Goal: Task Accomplishment & Management: Complete application form

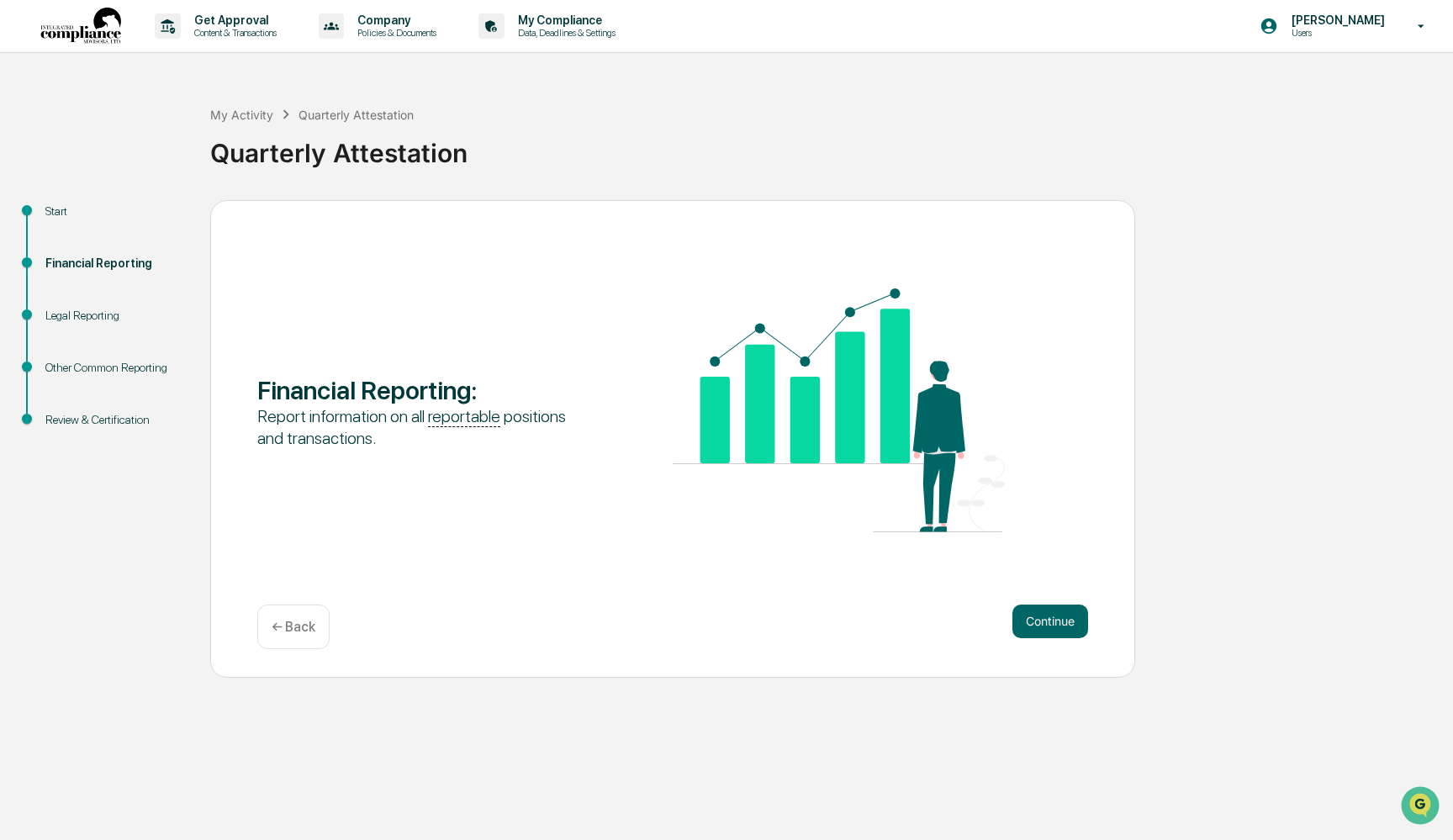
click at [1027, 622] on button "Continue" at bounding box center [1050, 621] width 76 height 33
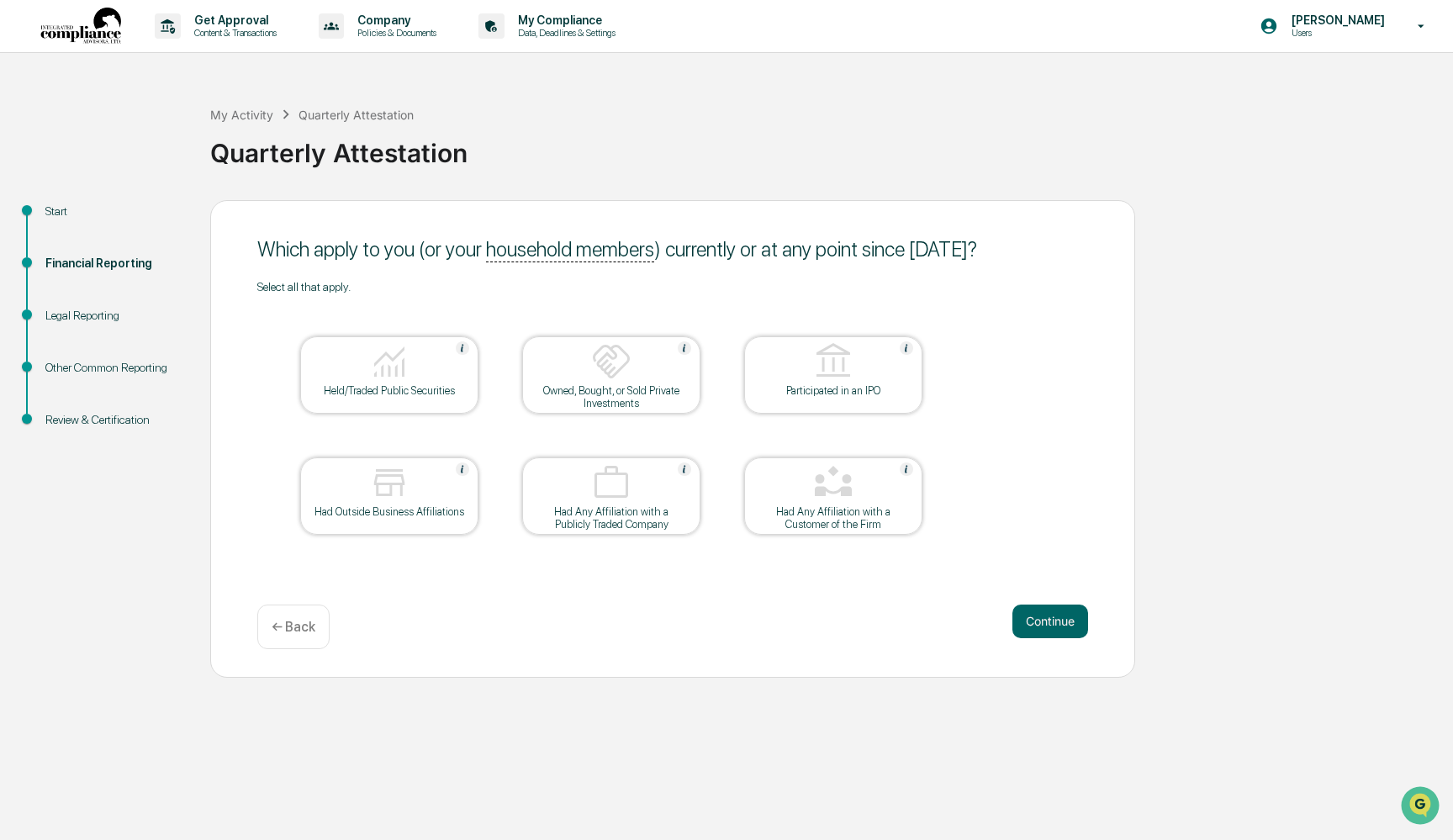
click at [404, 368] on img at bounding box center [389, 361] width 41 height 41
click at [822, 516] on div "Had Any Affiliation with a Customer of the Firm" at bounding box center [833, 517] width 152 height 25
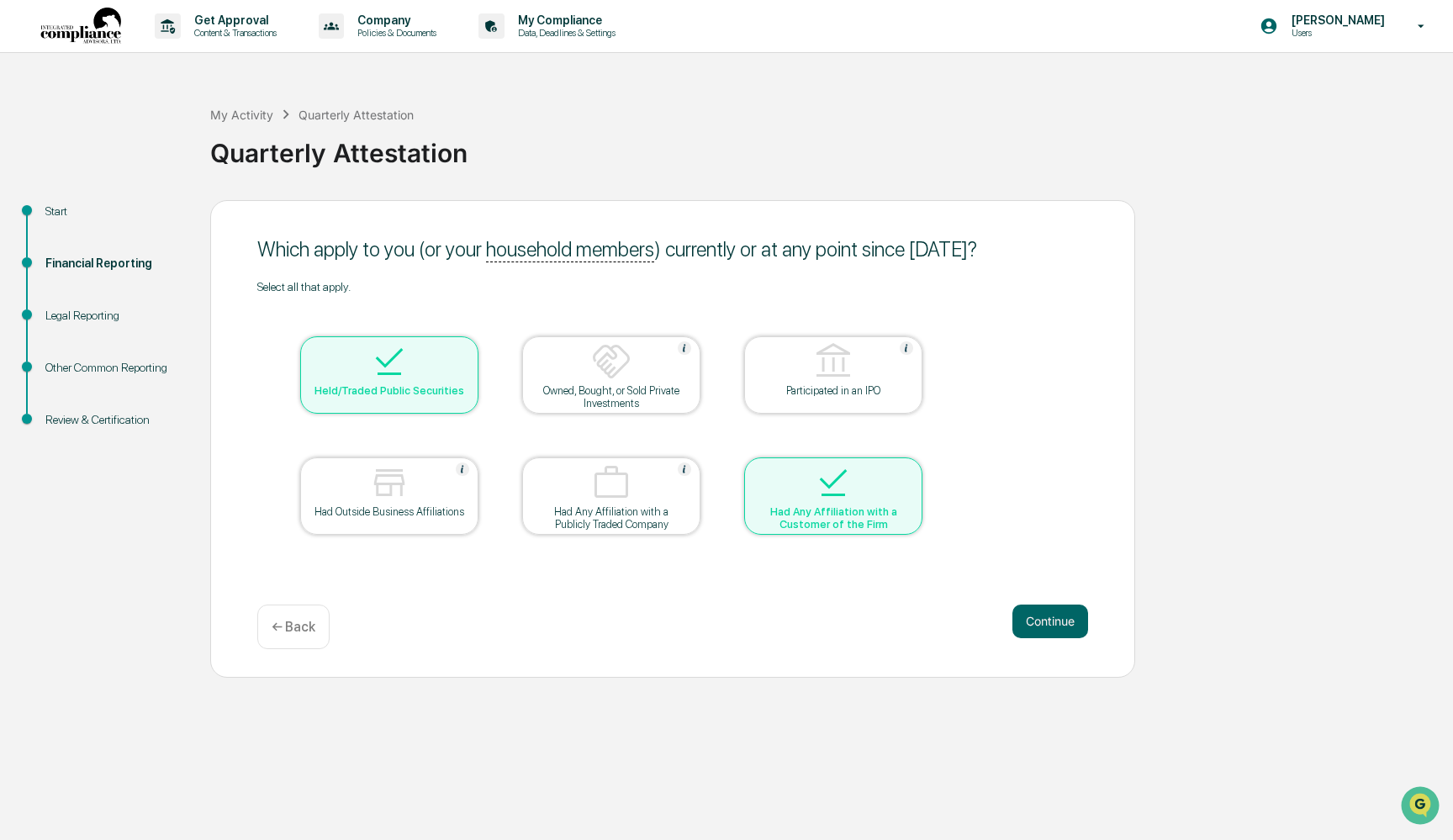
click at [357, 493] on div at bounding box center [389, 483] width 168 height 43
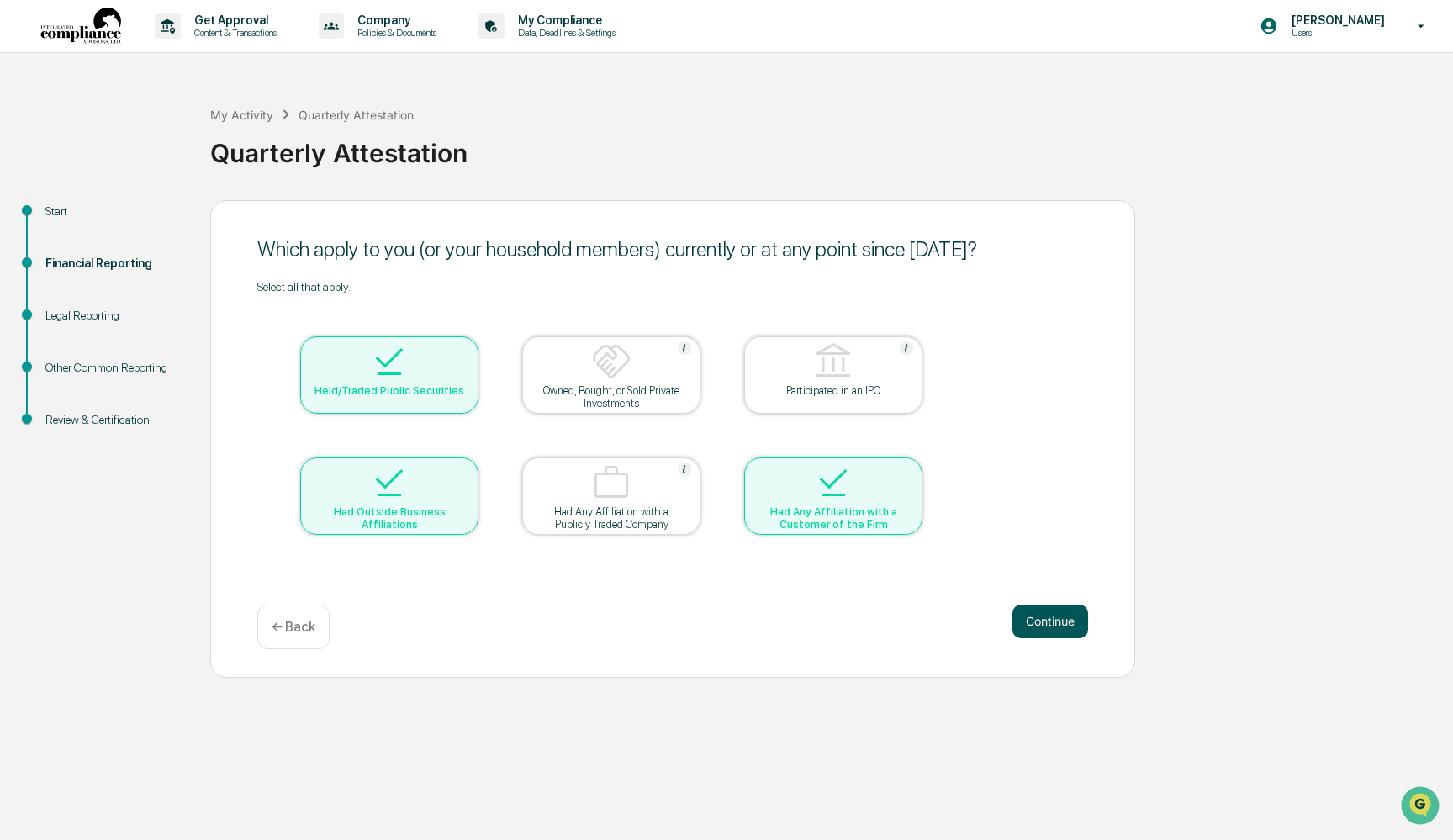
click at [1032, 616] on button "Continue" at bounding box center [1050, 621] width 76 height 33
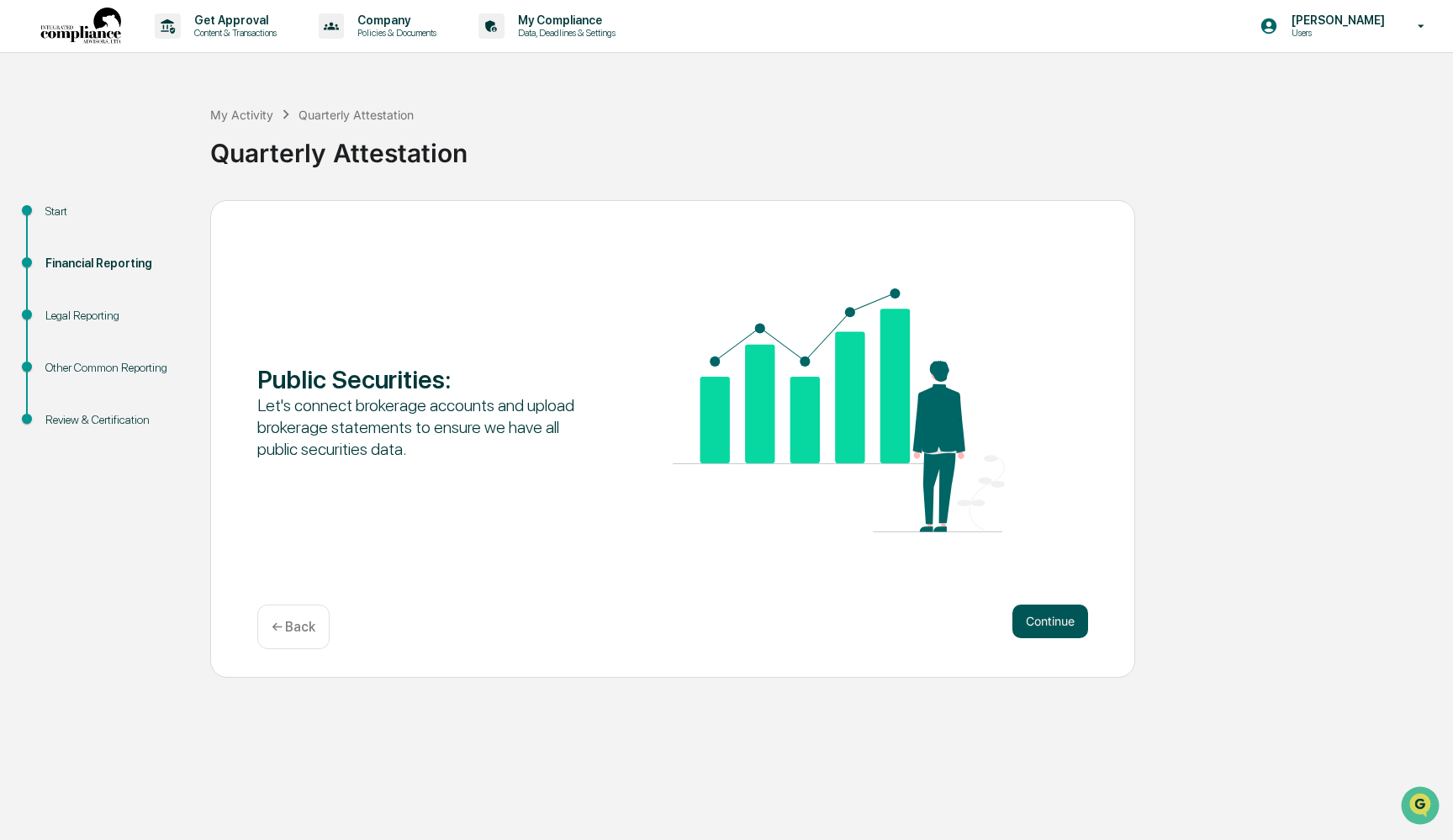
click at [1032, 617] on button "Continue" at bounding box center [1050, 621] width 76 height 33
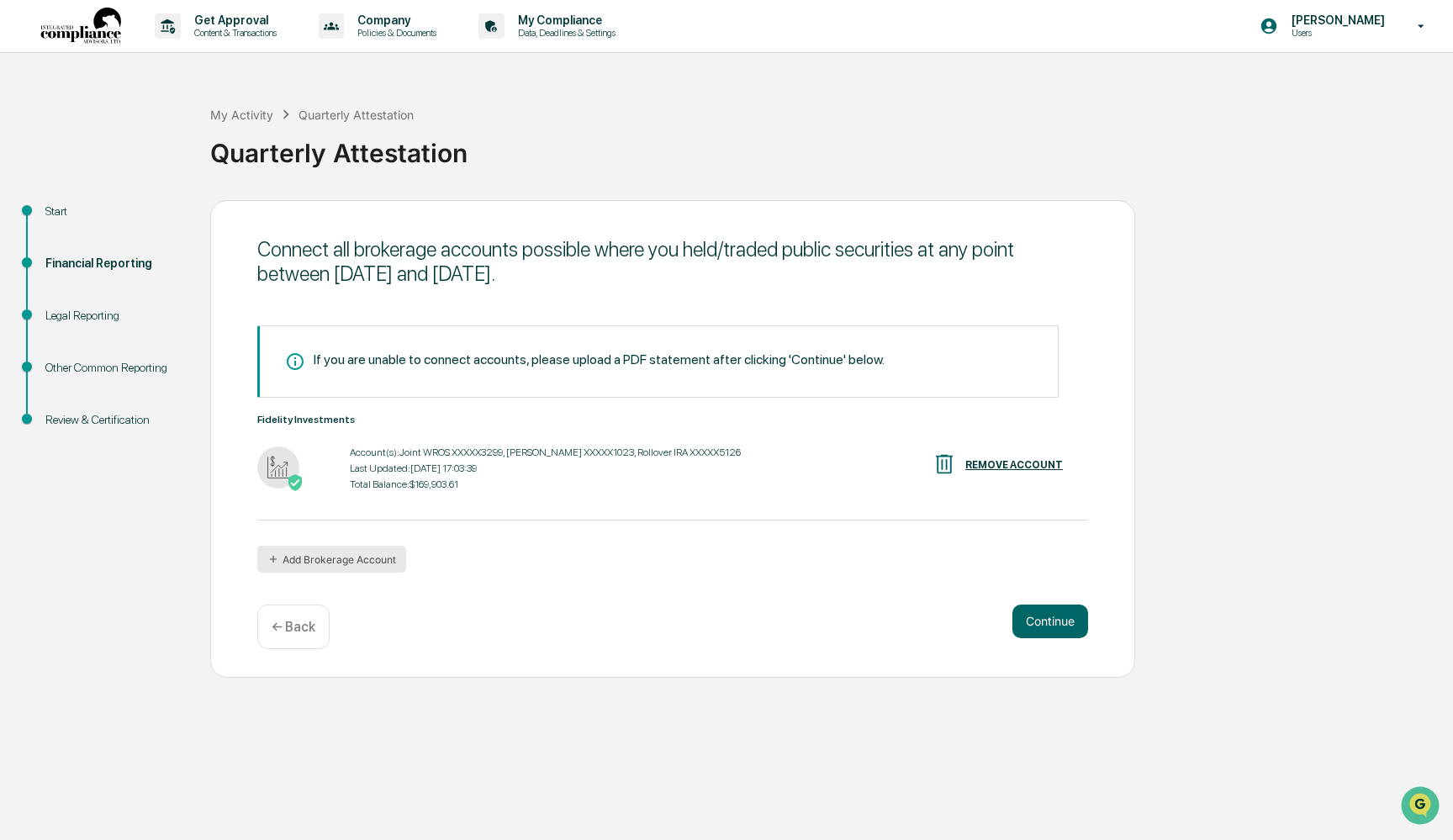
click at [312, 564] on button "Add Brokerage Account" at bounding box center [331, 558] width 149 height 27
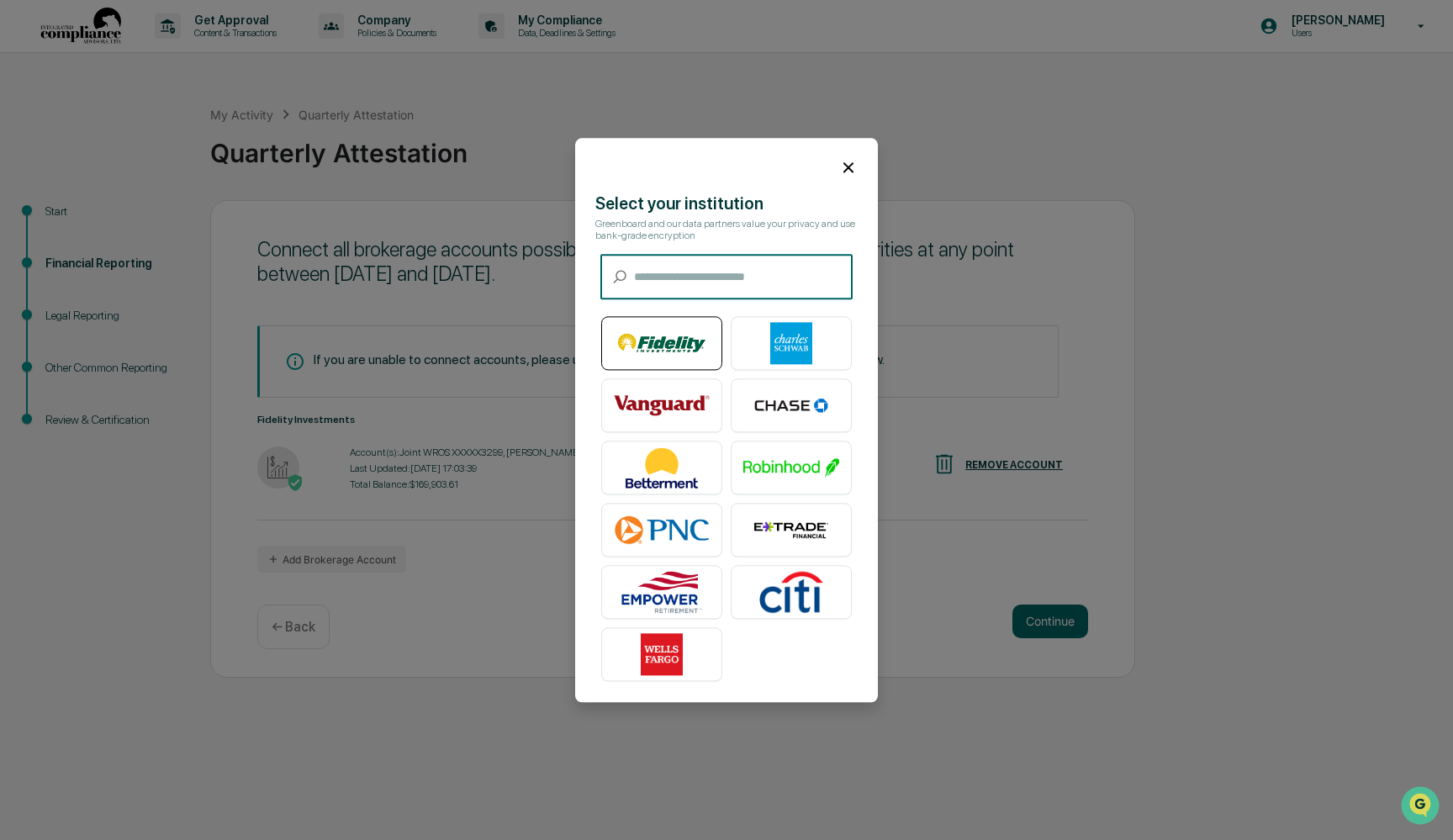
click at [651, 352] on img at bounding box center [662, 342] width 96 height 42
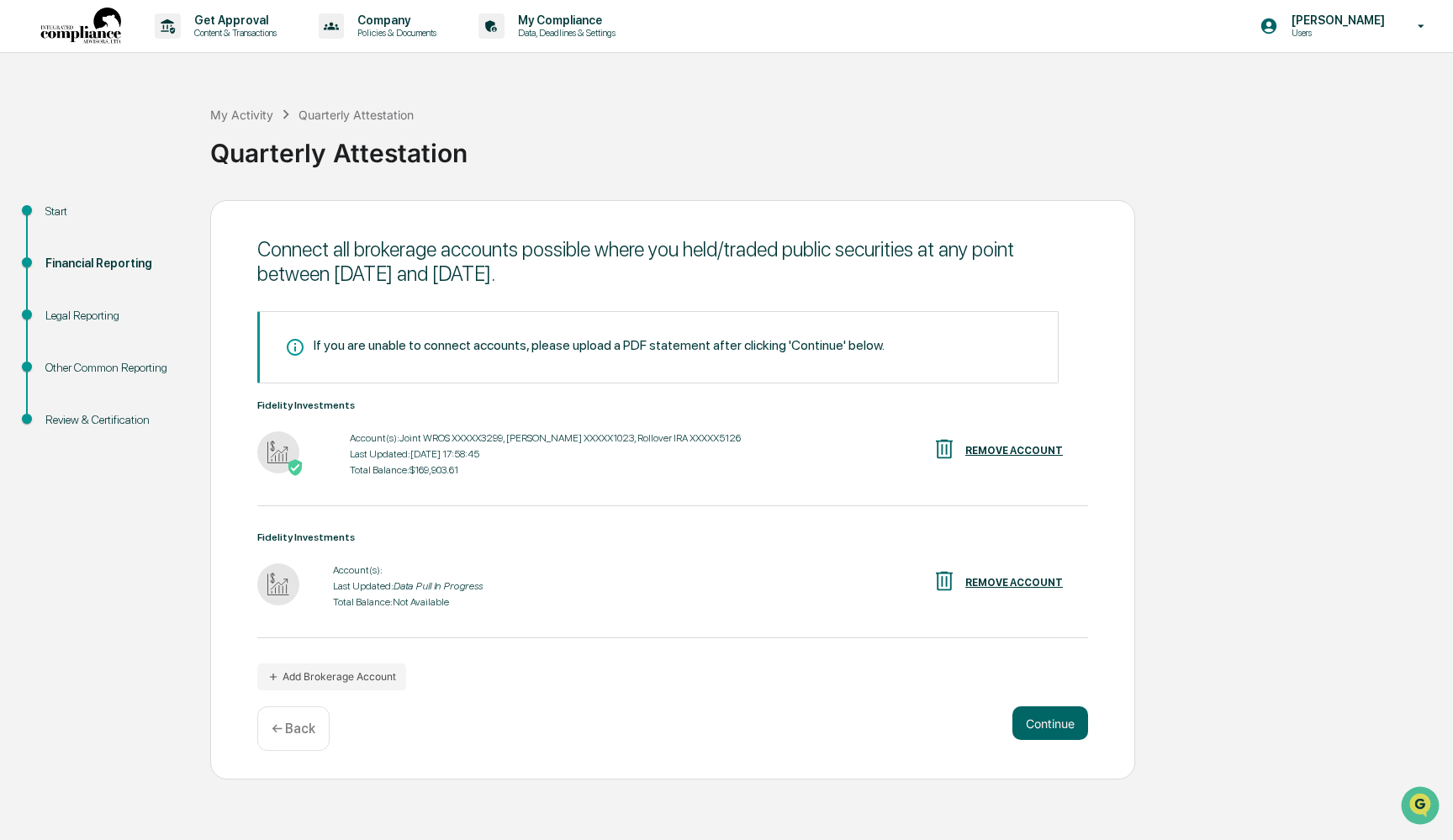
click at [1005, 580] on div "REMOVE ACCOUNT" at bounding box center [1014, 582] width 98 height 12
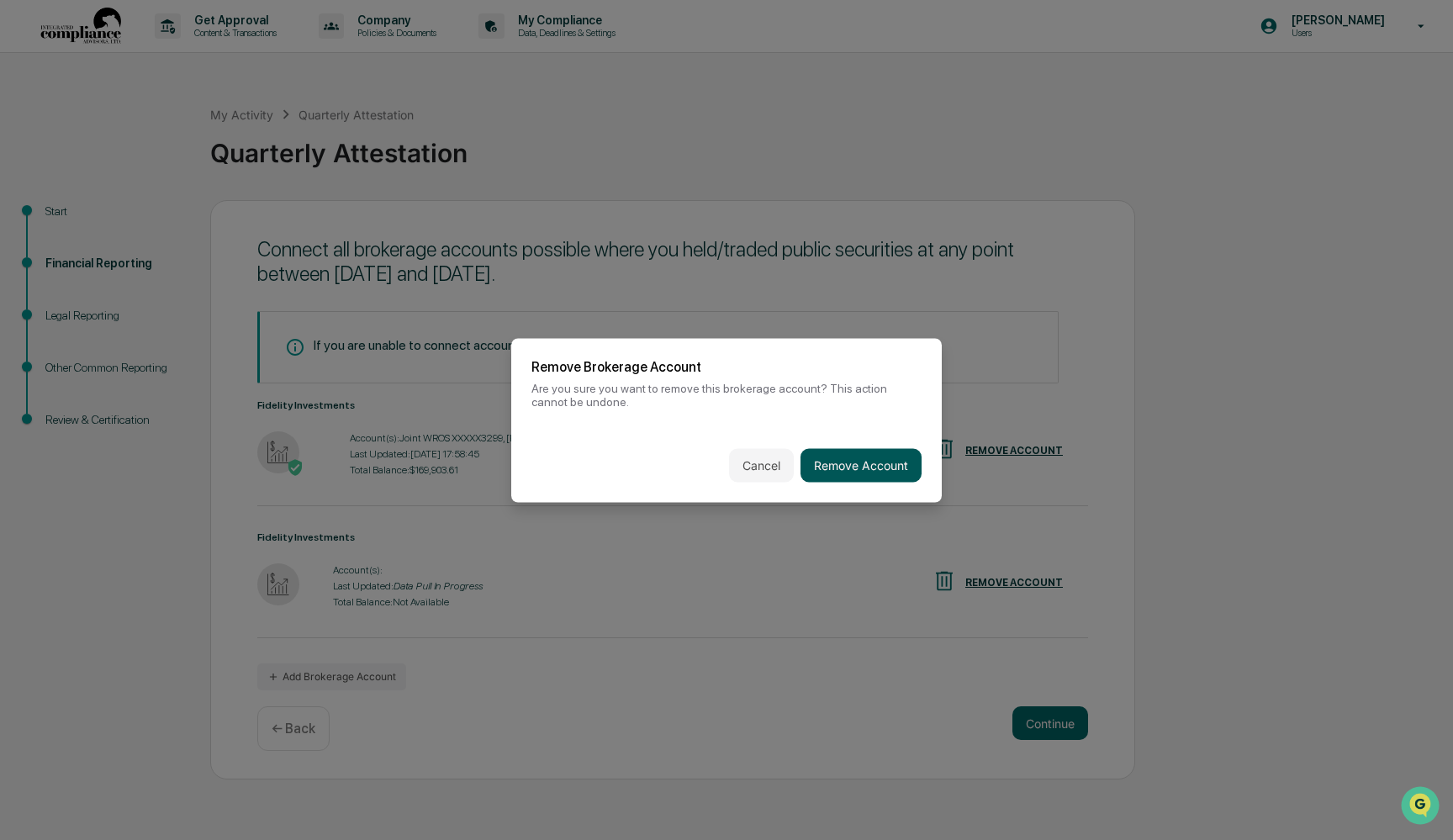
click at [841, 461] on button "Remove Account" at bounding box center [861, 465] width 121 height 33
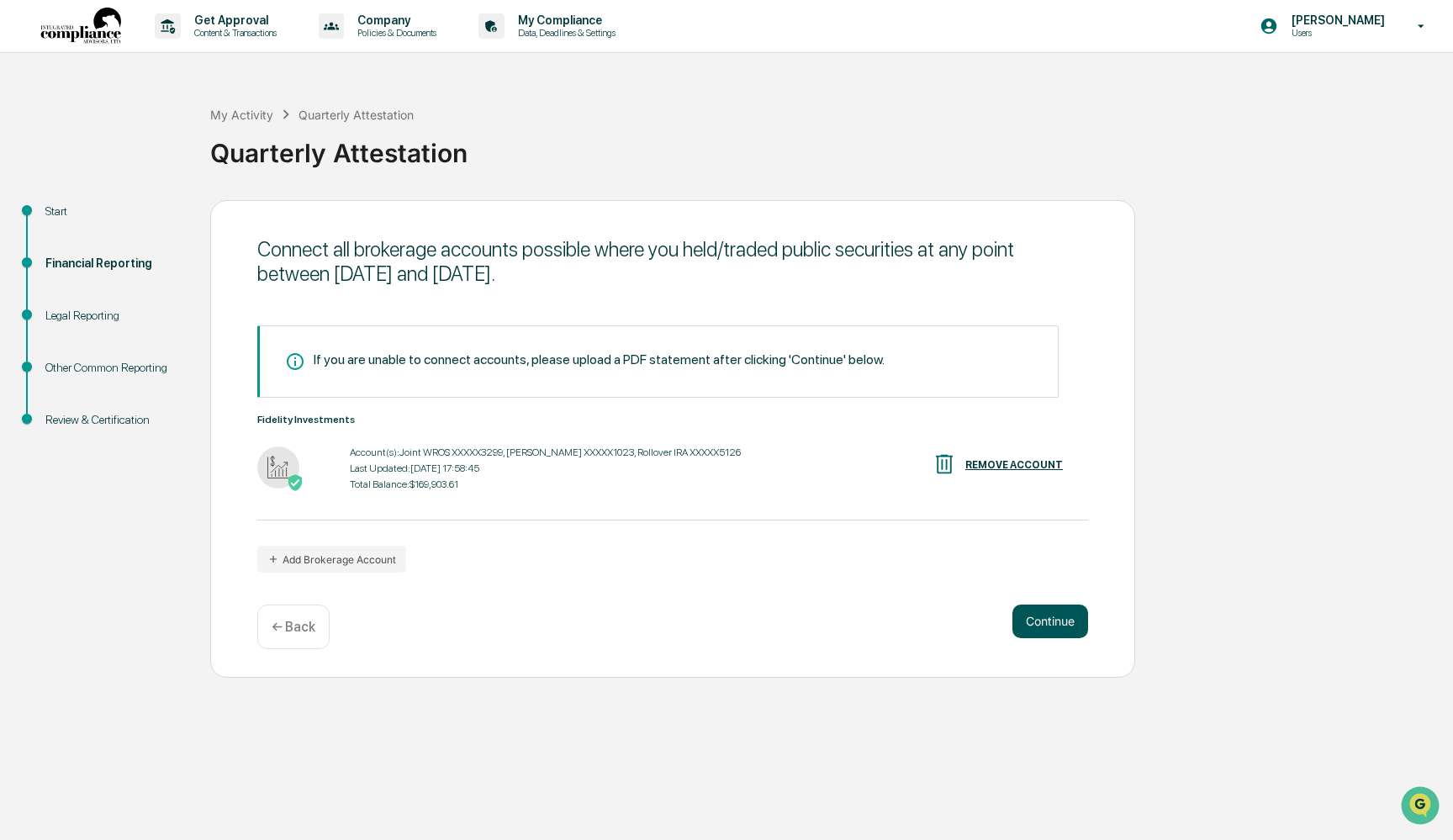
click at [1064, 625] on button "Continue" at bounding box center [1050, 621] width 76 height 33
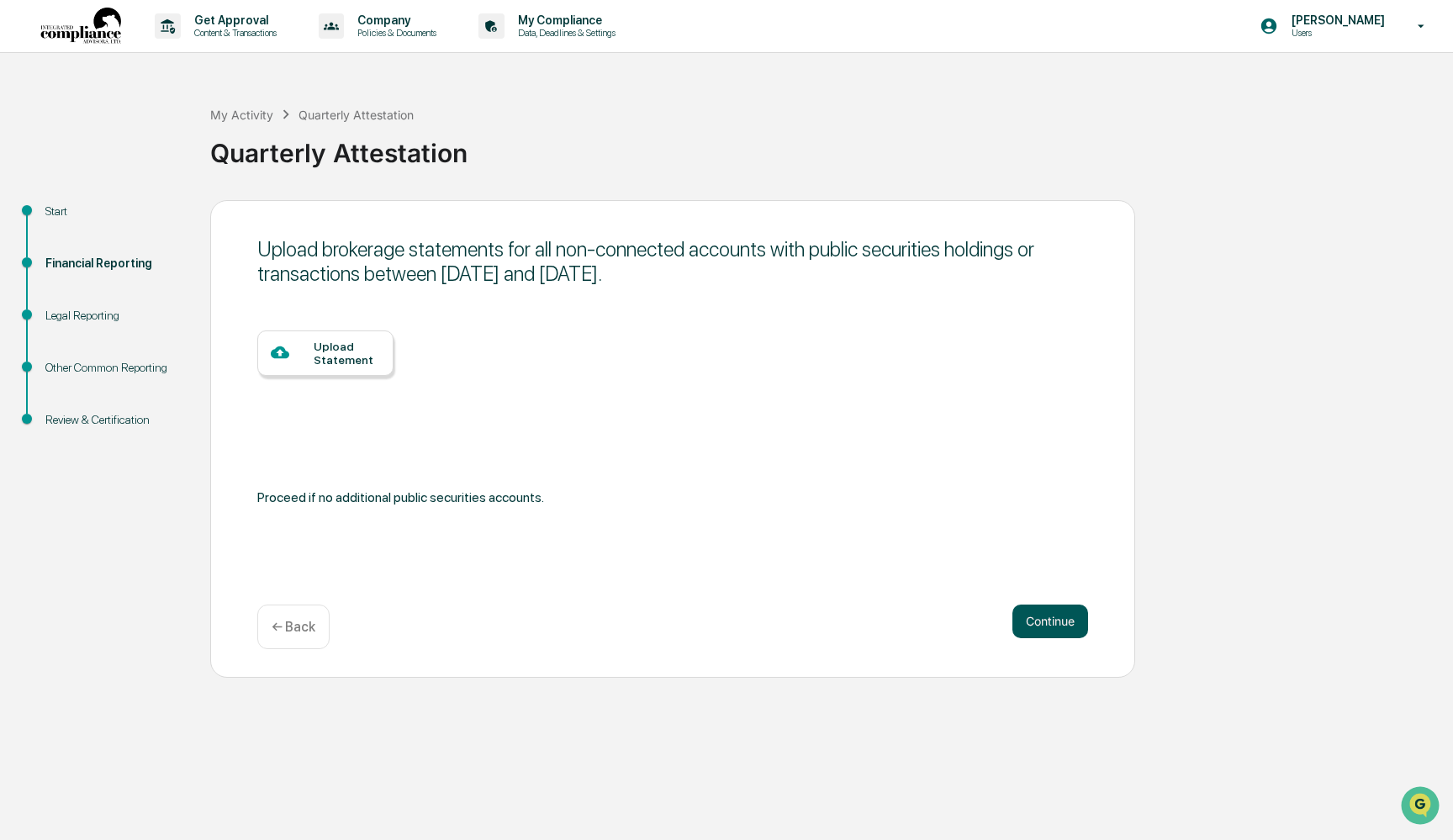
click at [1064, 625] on button "Continue" at bounding box center [1050, 621] width 76 height 33
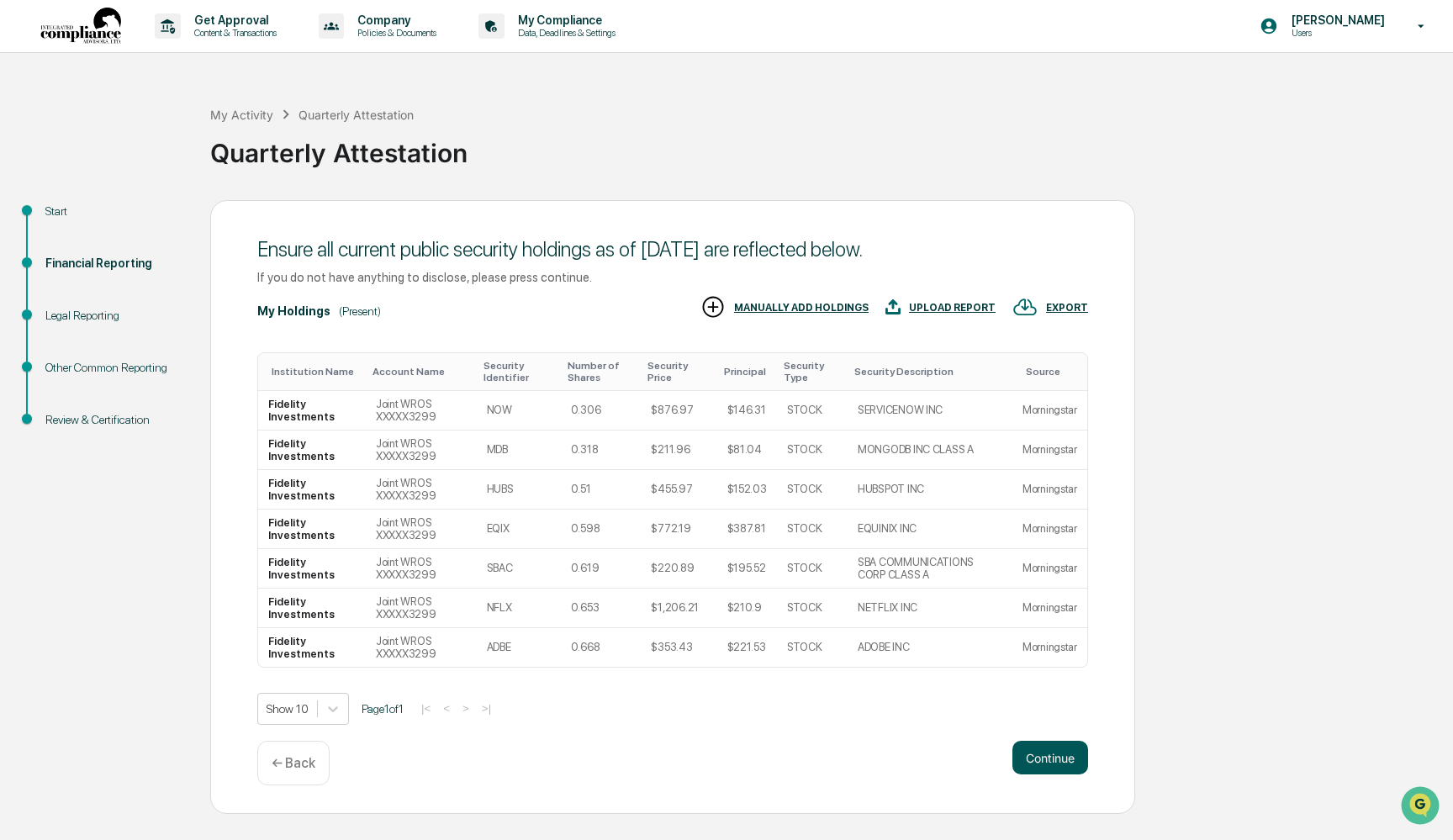
click at [1042, 761] on button "Continue" at bounding box center [1050, 757] width 76 height 33
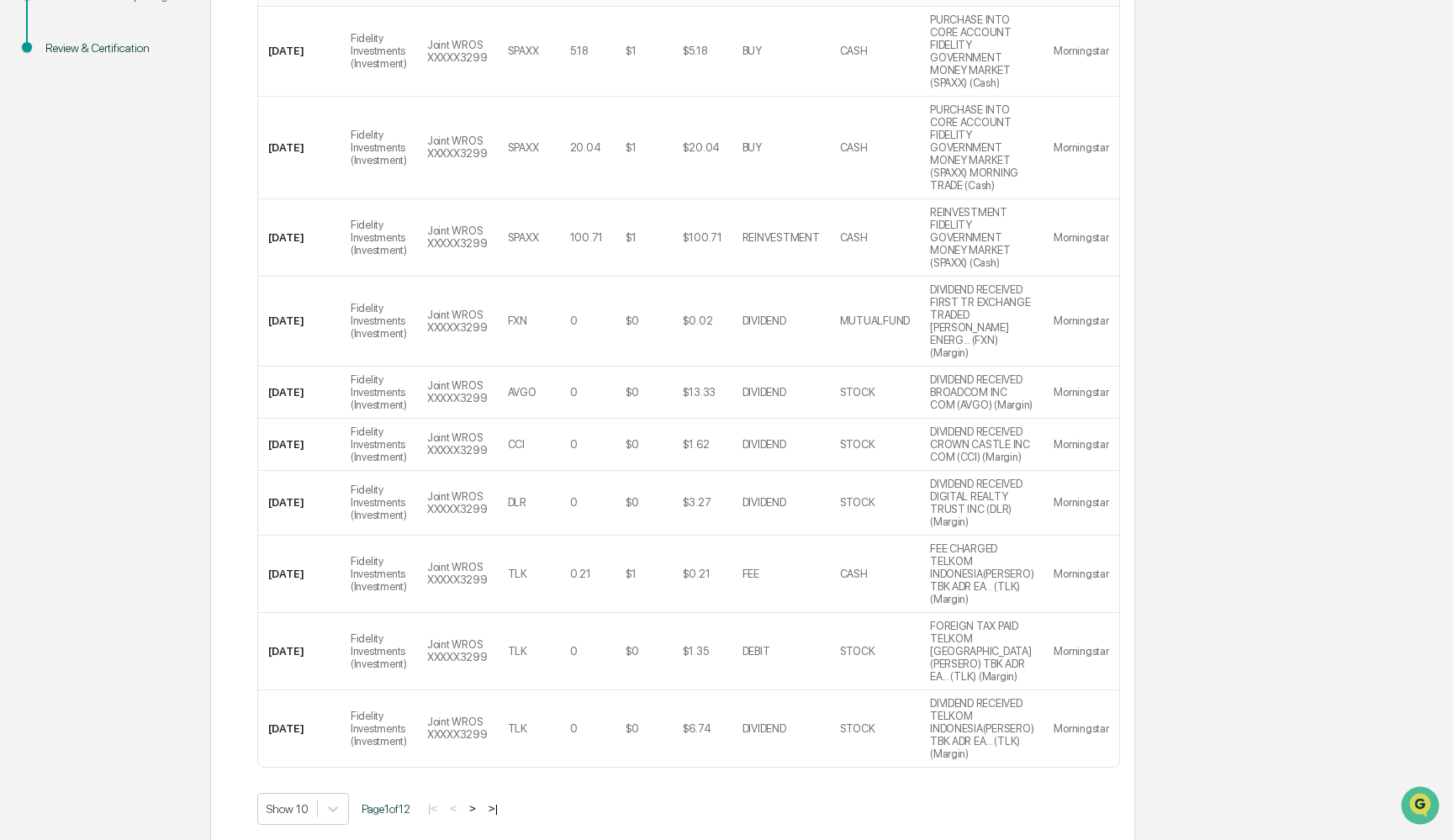
scroll to position [371, 0]
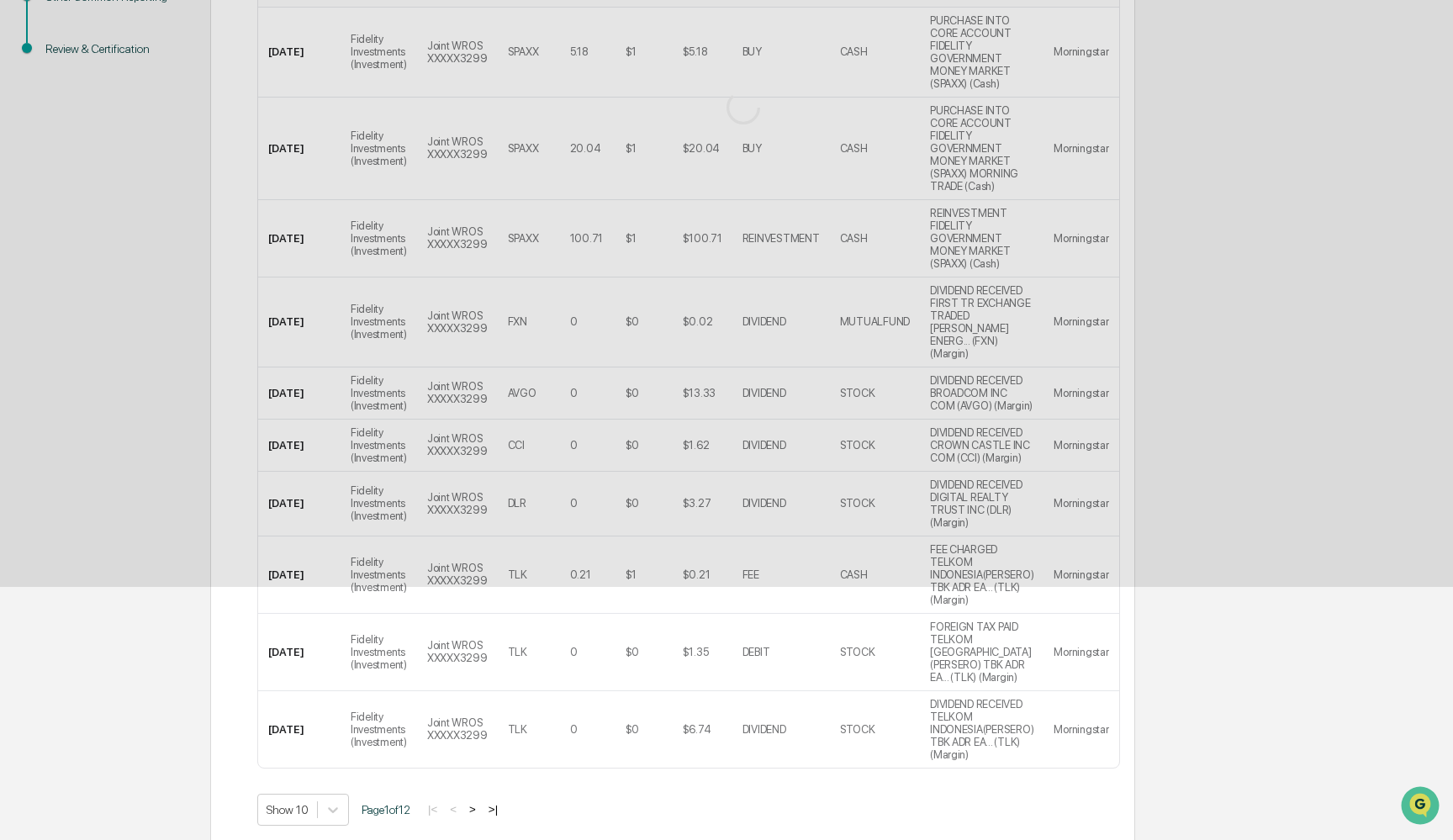
scroll to position [0, 0]
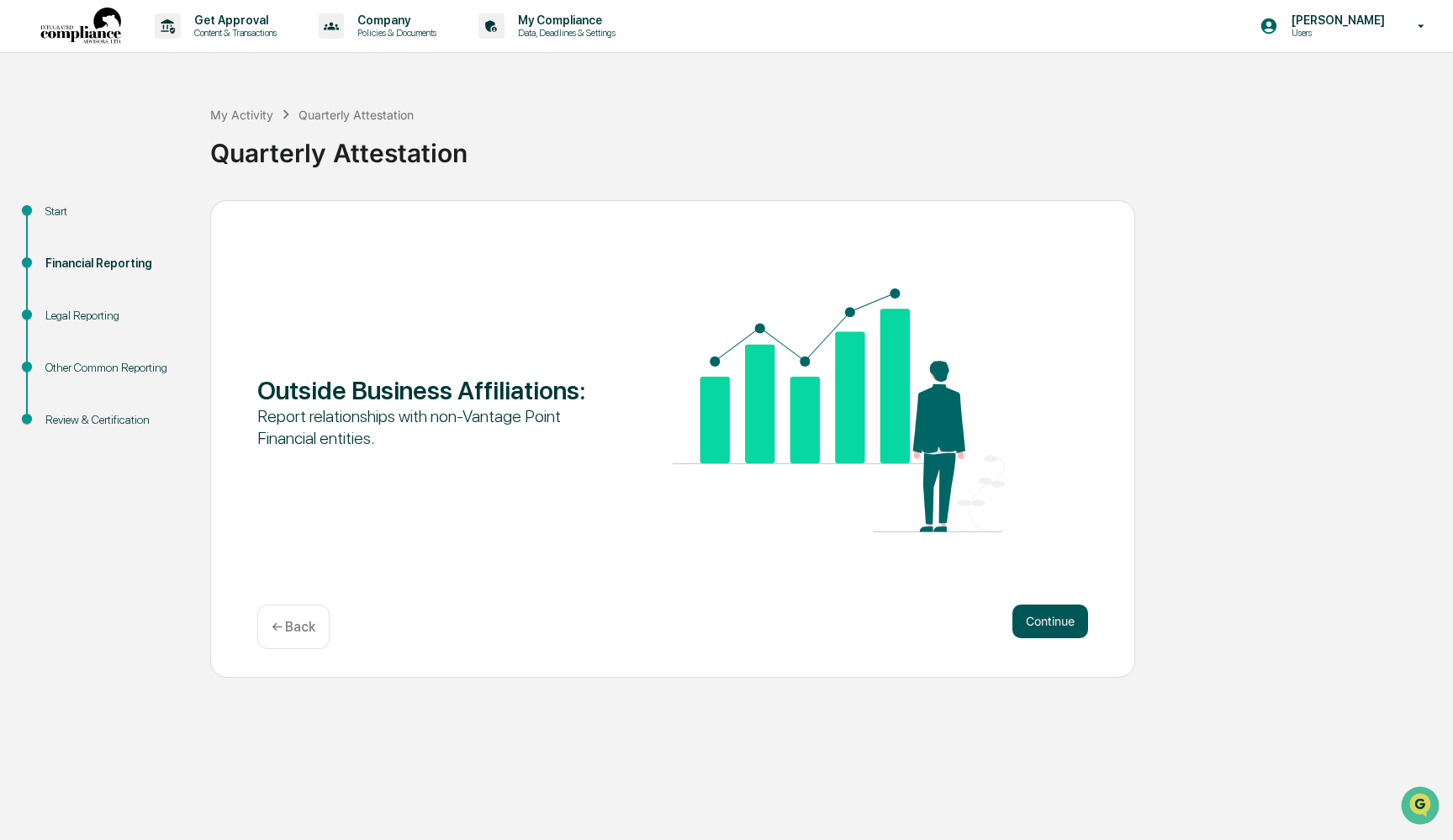
click at [1064, 622] on button "Continue" at bounding box center [1050, 621] width 76 height 33
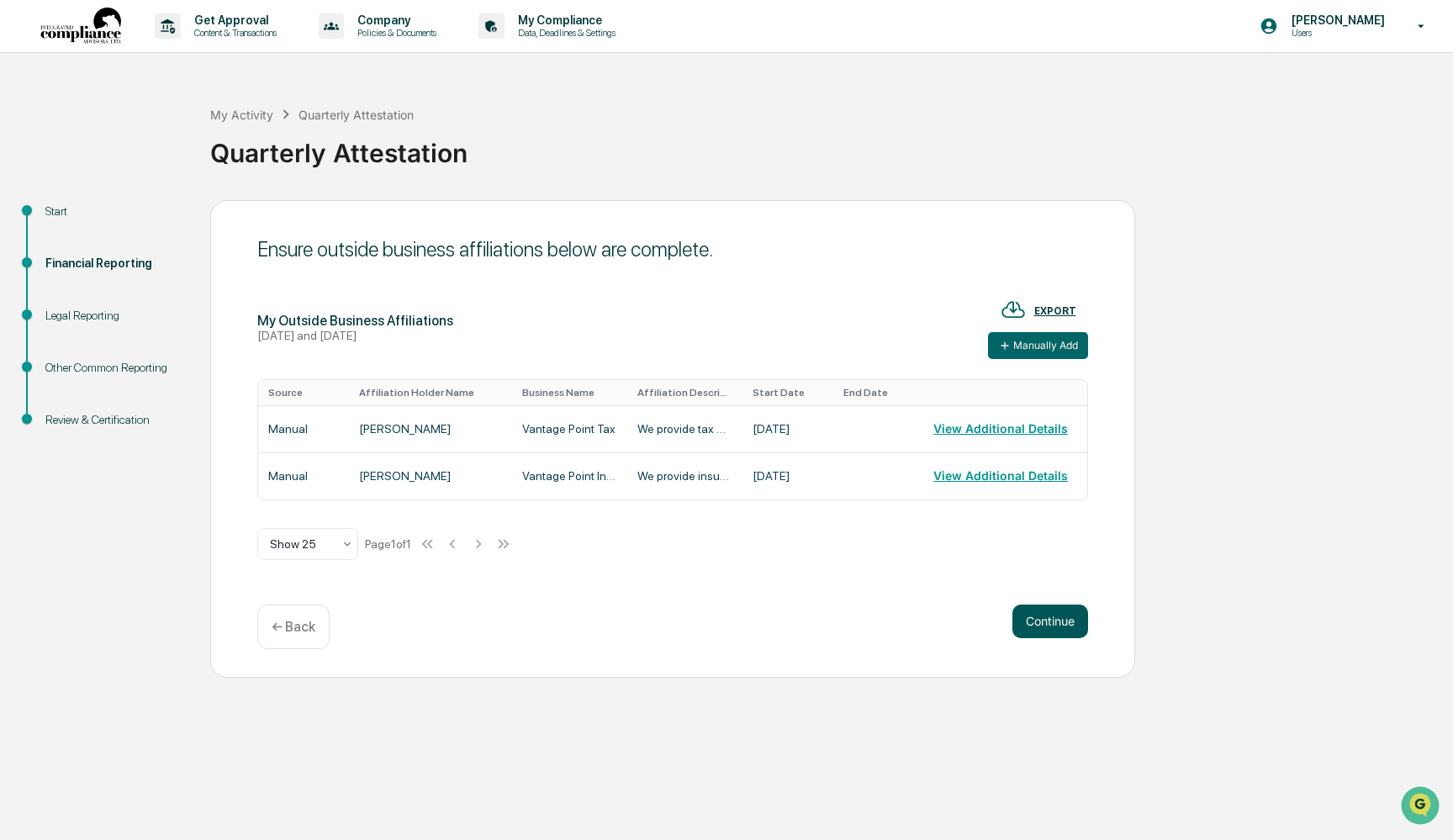
click at [1064, 623] on button "Continue" at bounding box center [1050, 621] width 76 height 33
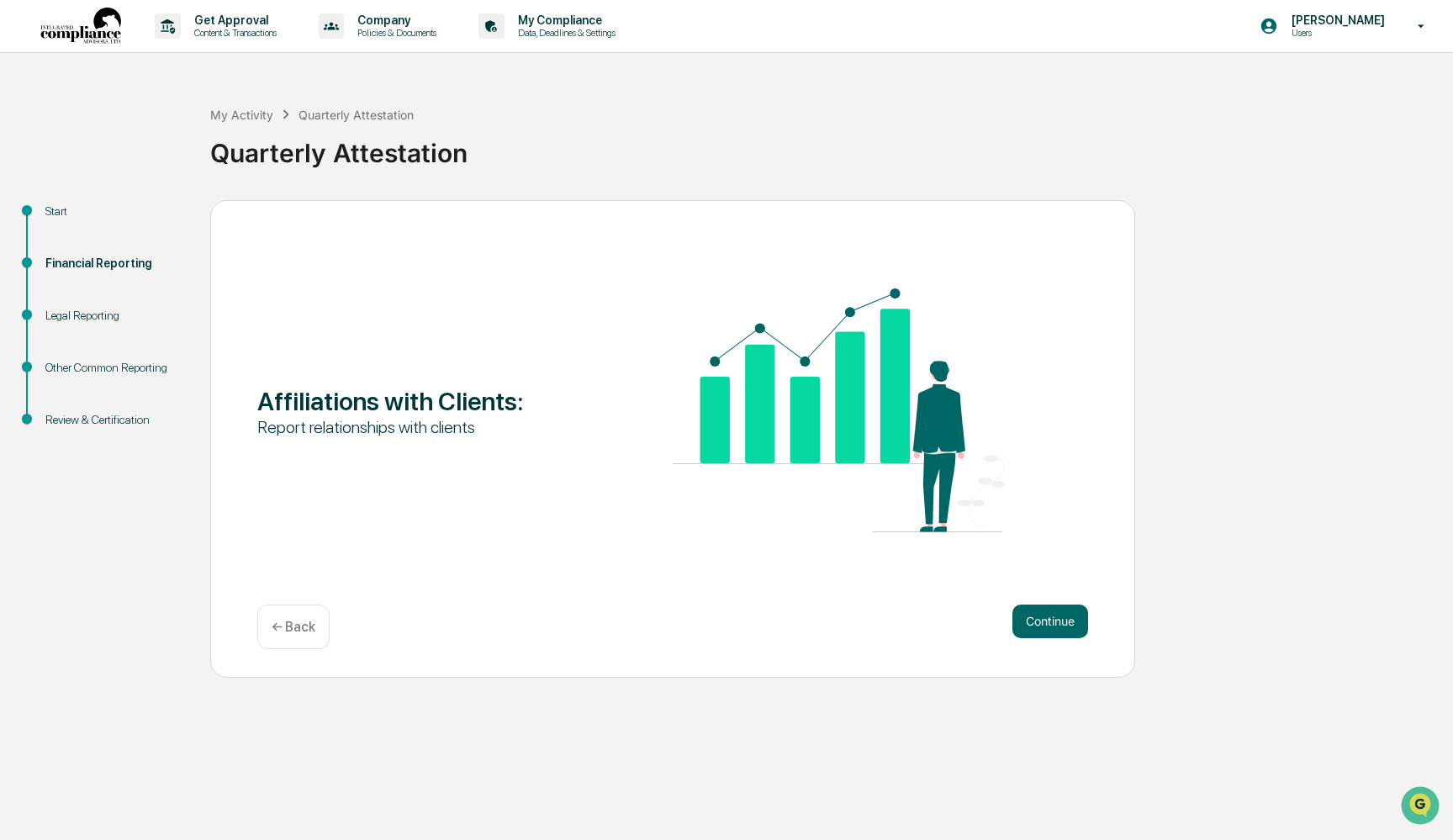
click at [1064, 623] on button "Continue" at bounding box center [1050, 621] width 76 height 33
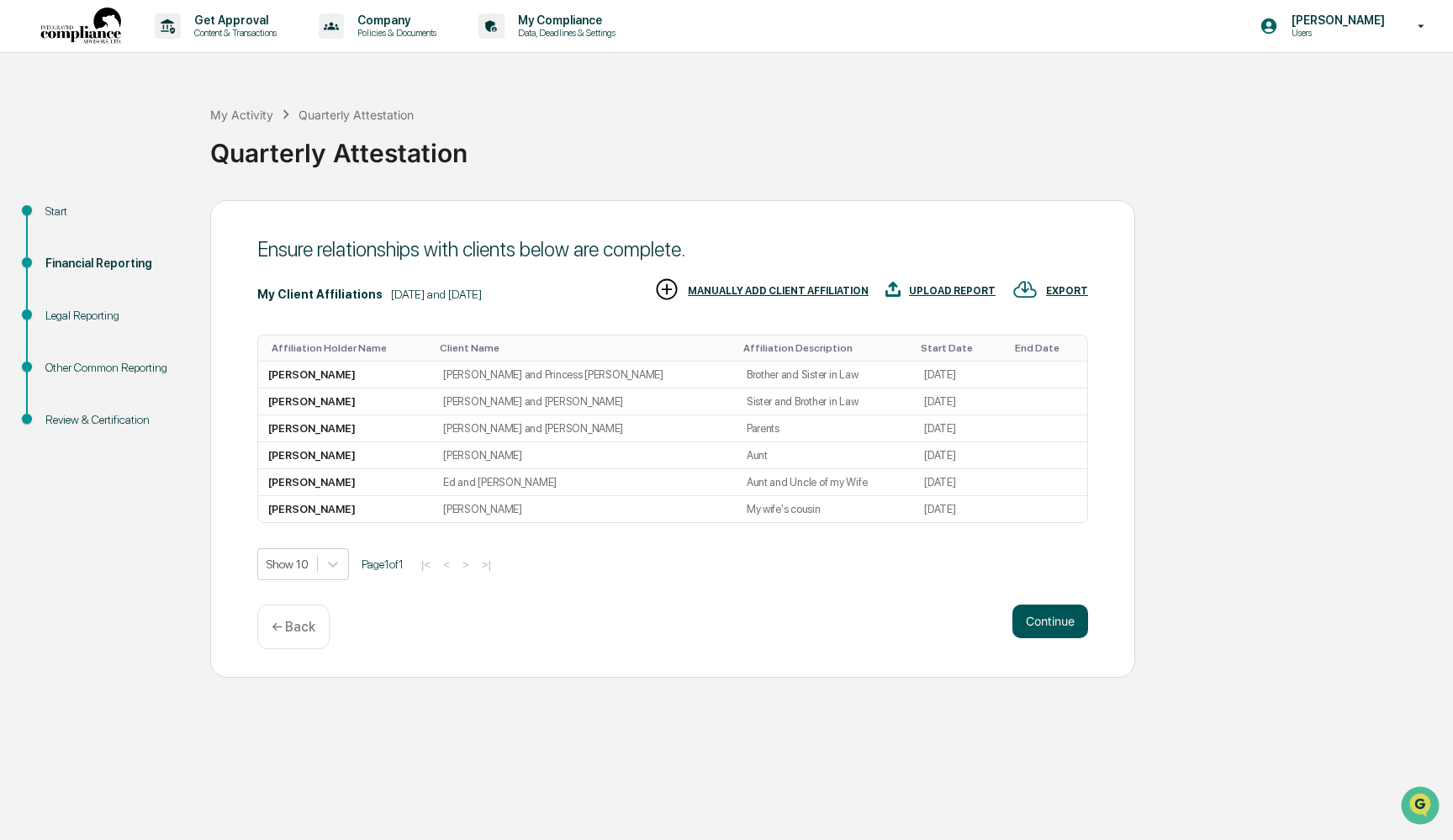
click at [1064, 622] on button "Continue" at bounding box center [1050, 621] width 76 height 33
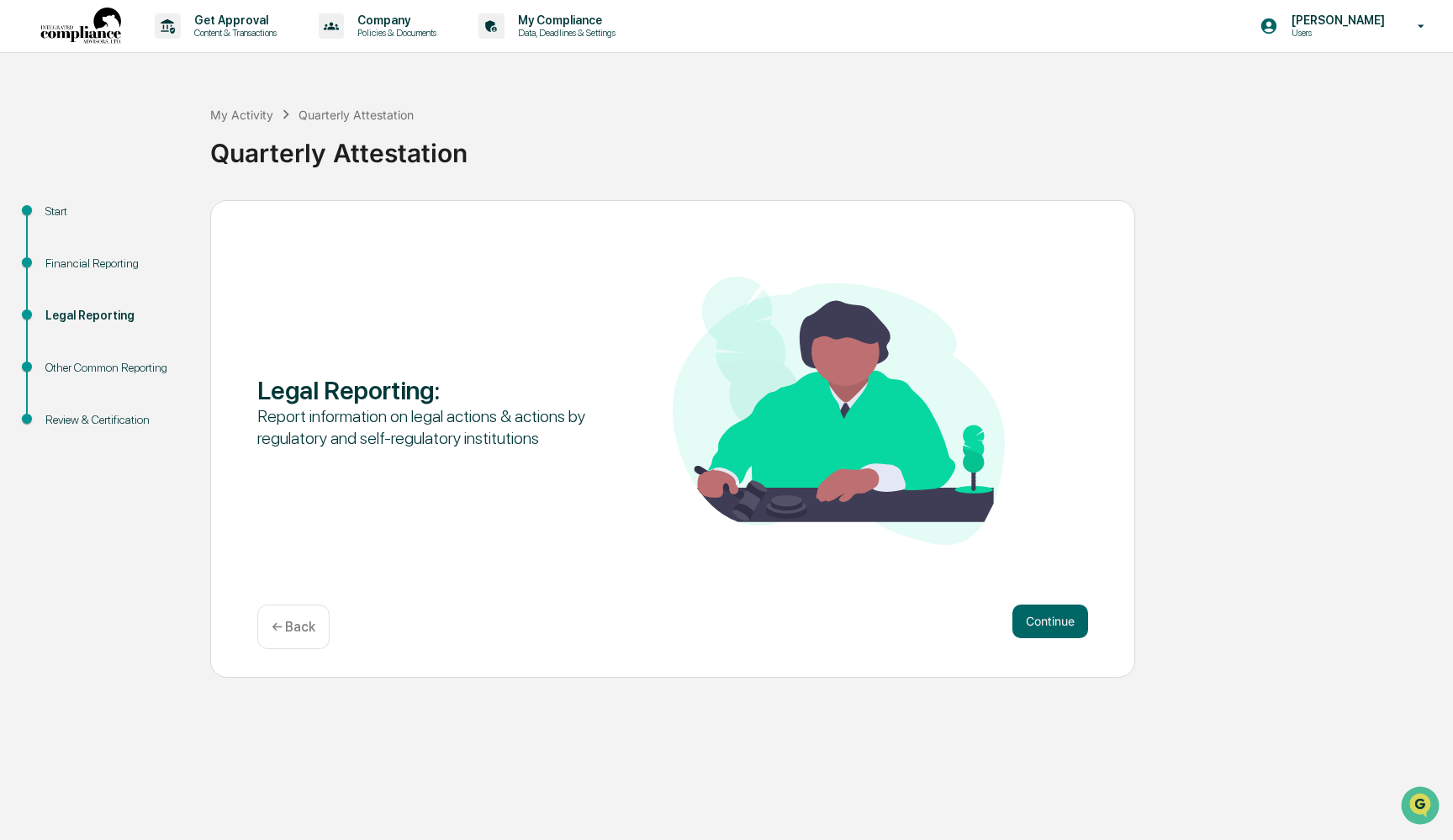
click at [1064, 622] on button "Continue" at bounding box center [1050, 621] width 76 height 33
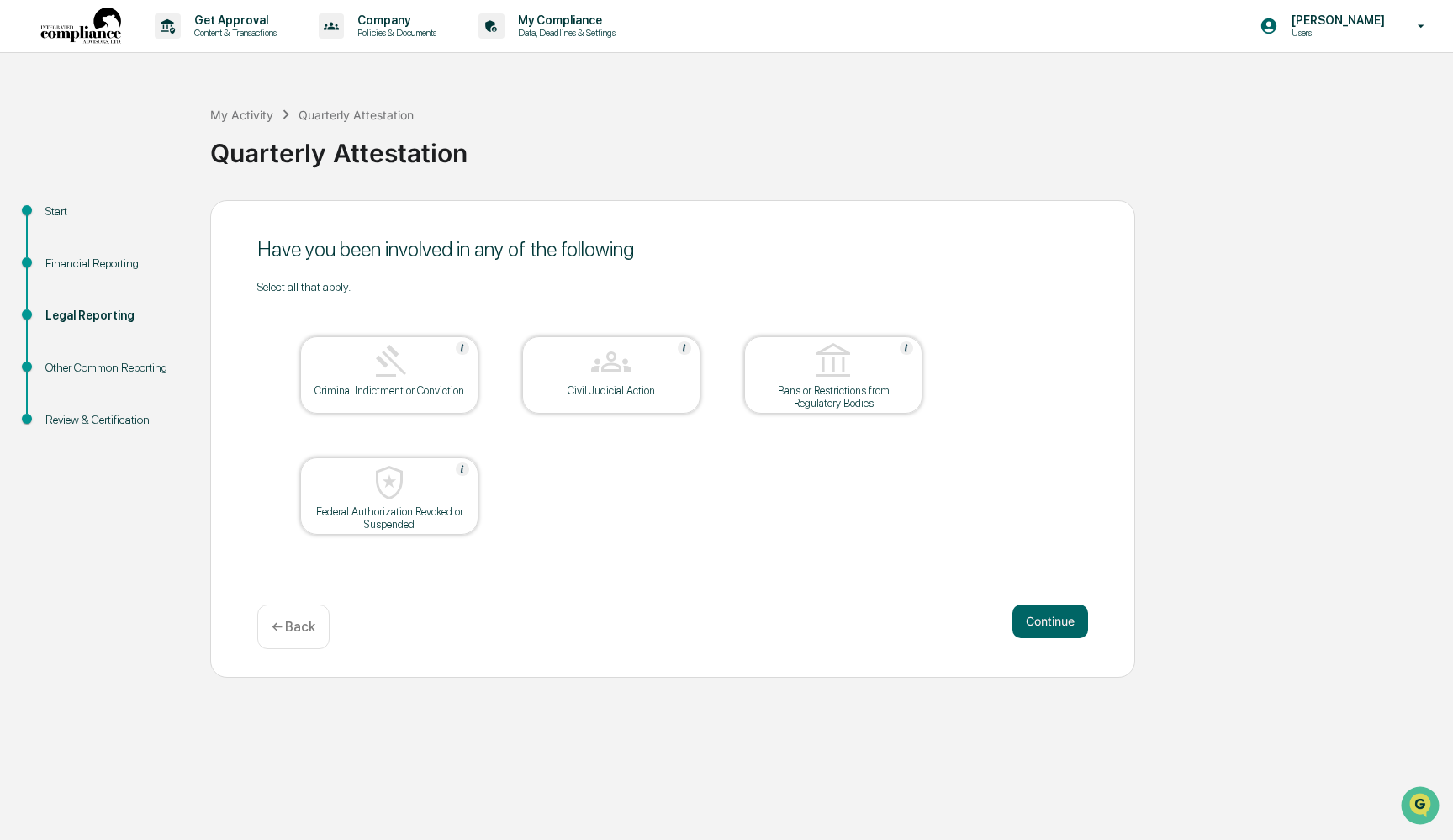
click at [1064, 622] on button "Continue" at bounding box center [1050, 621] width 76 height 33
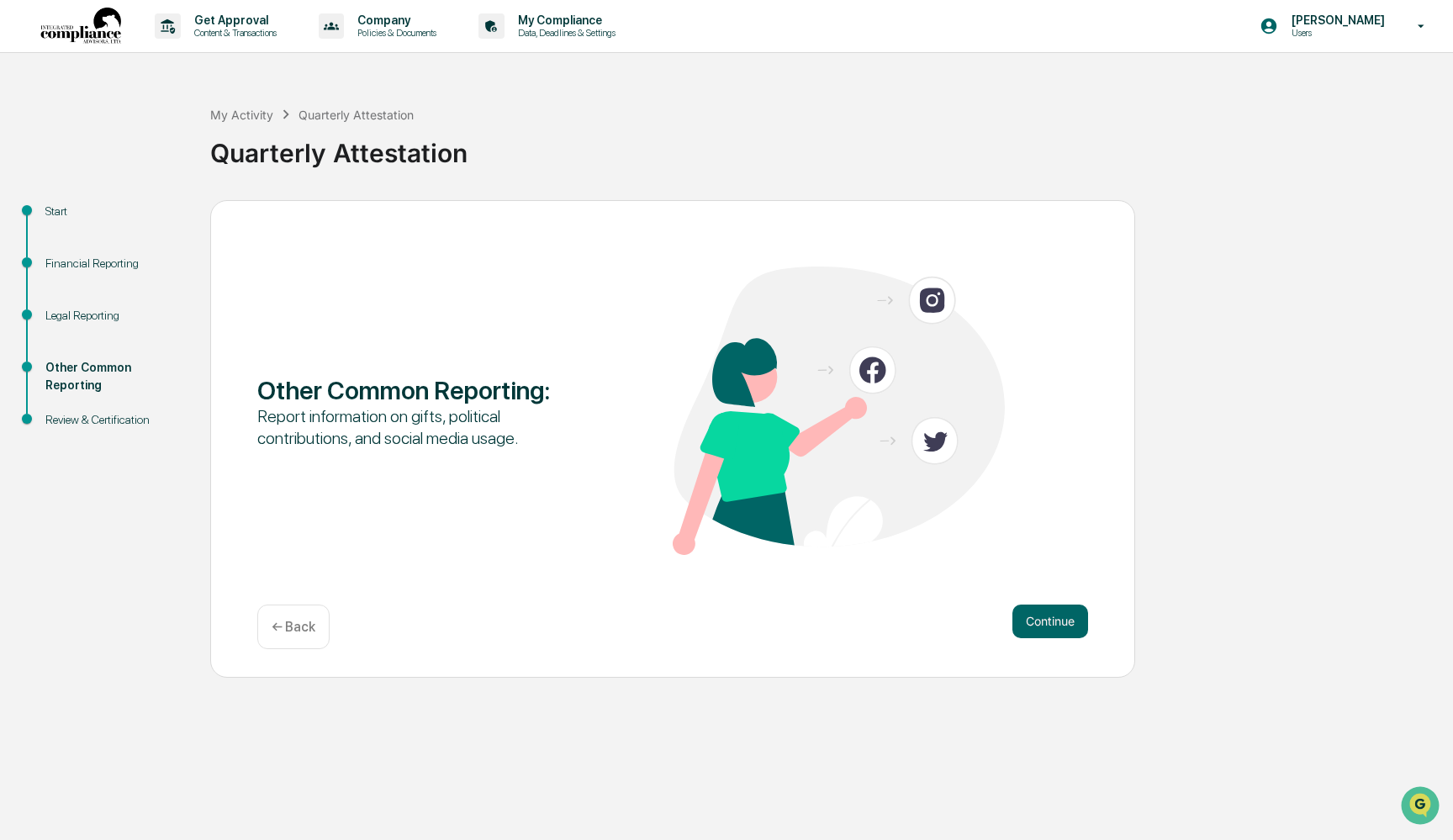
click at [1064, 622] on button "Continue" at bounding box center [1050, 621] width 76 height 33
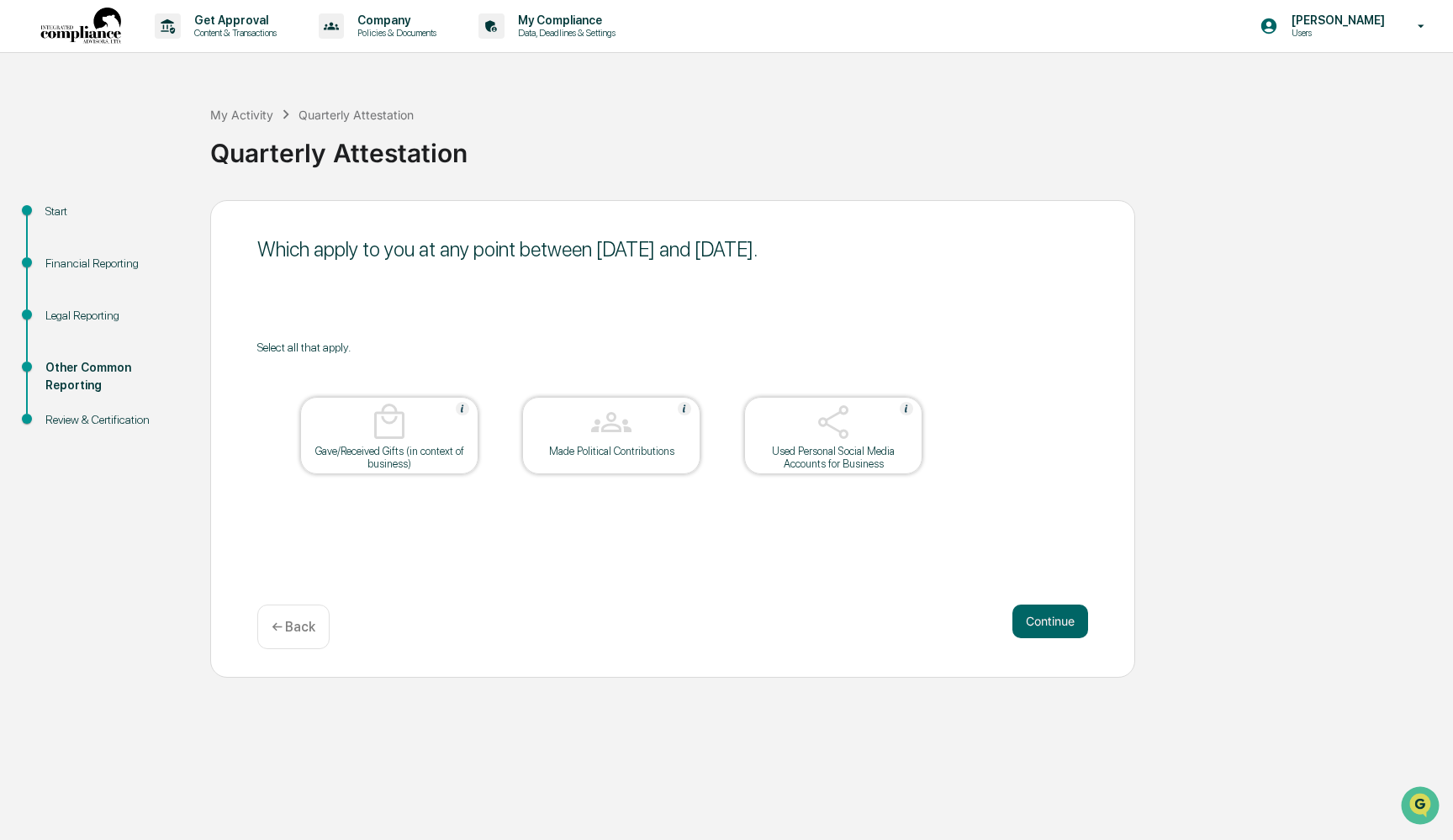
click at [1064, 622] on button "Continue" at bounding box center [1050, 621] width 76 height 33
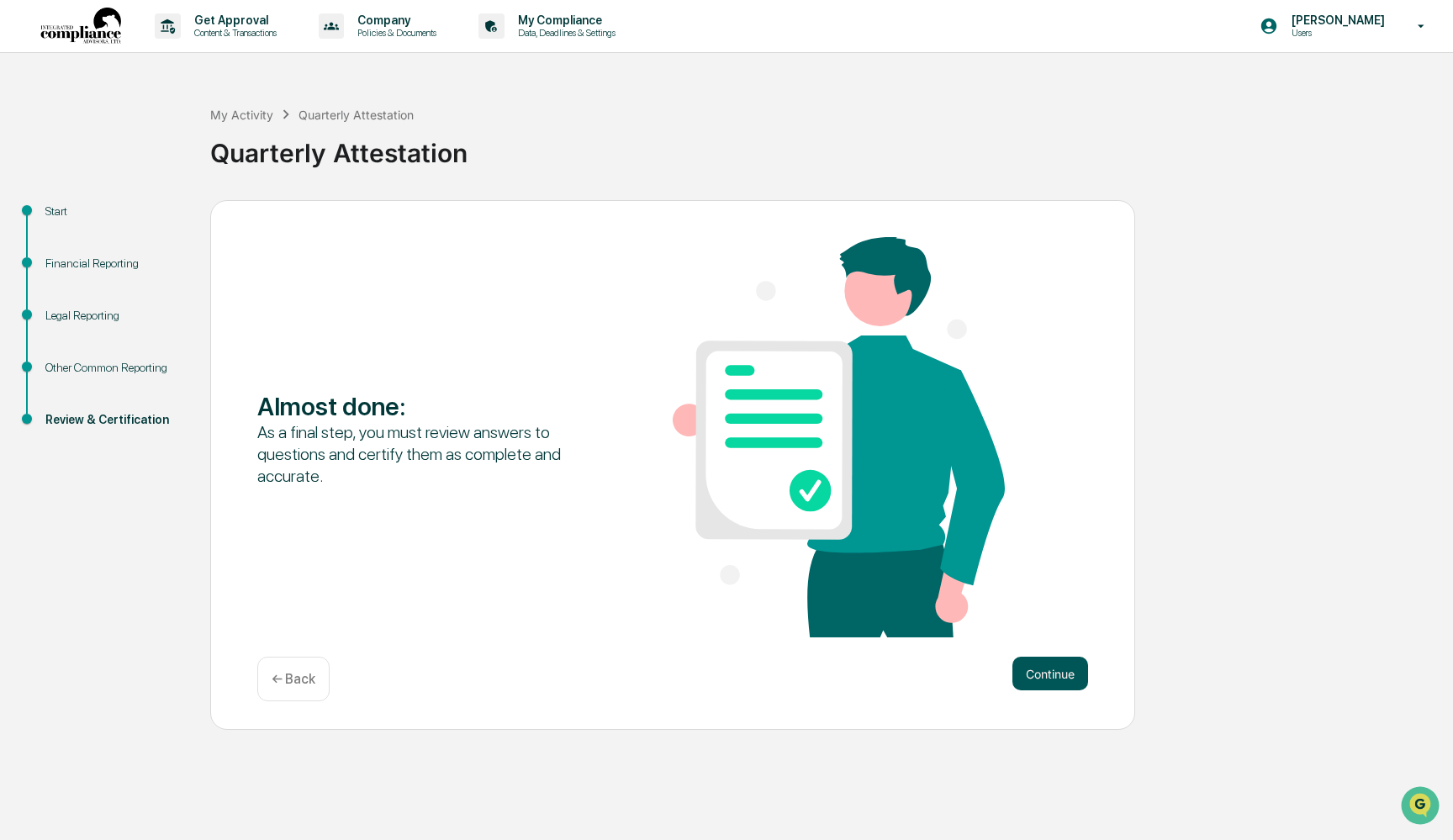
click at [1057, 678] on button "Continue" at bounding box center [1050, 673] width 76 height 33
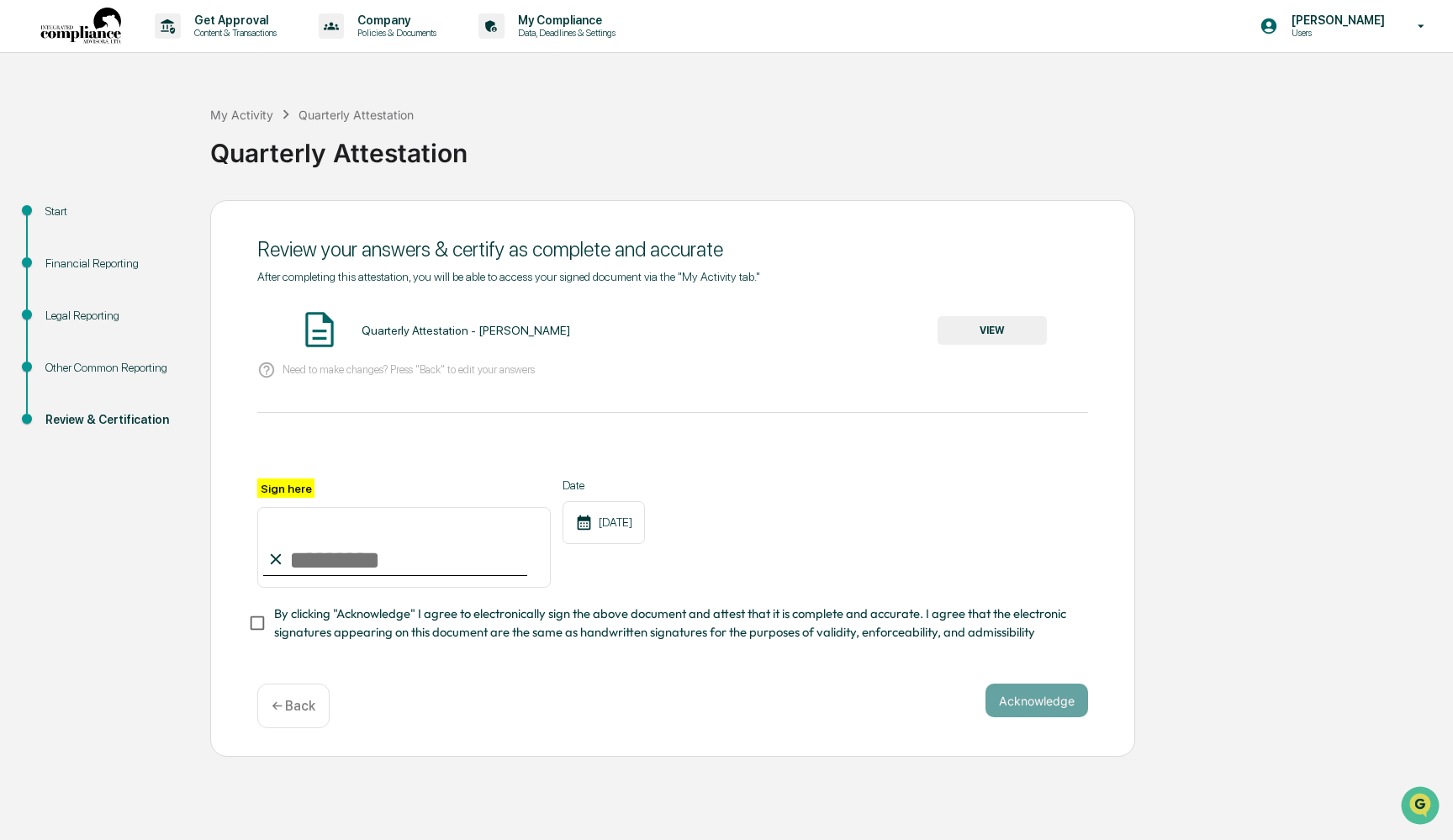
click at [303, 543] on input "Sign here" at bounding box center [403, 546] width 293 height 80
type input "**********"
click at [1035, 705] on button "Acknowledge" at bounding box center [1036, 700] width 103 height 33
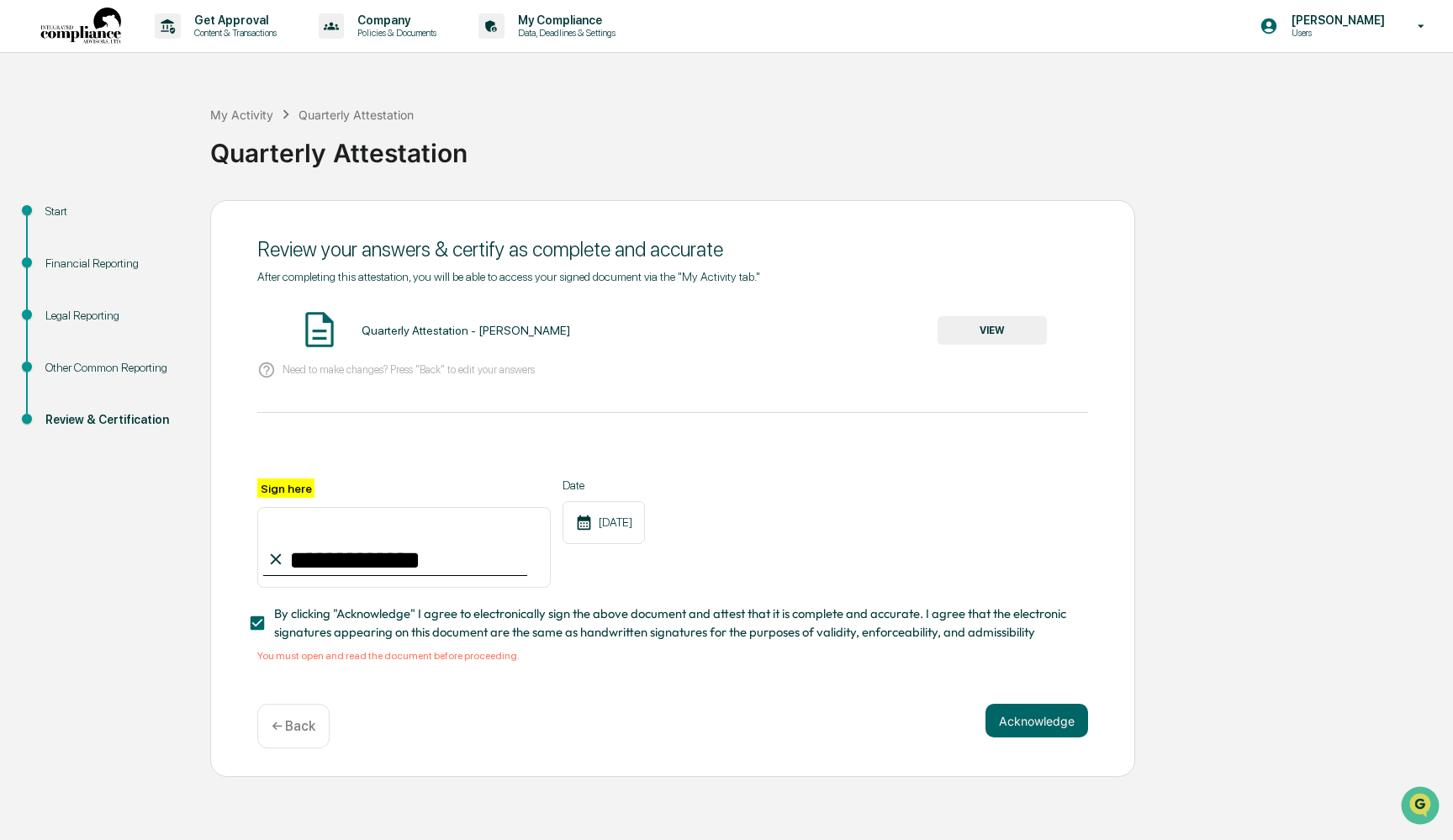
click at [471, 329] on div "Quarterly Attestation - [PERSON_NAME]" at bounding box center [466, 330] width 209 height 14
click at [995, 330] on button "VIEW" at bounding box center [992, 330] width 109 height 29
